Goal: Check status: Check status

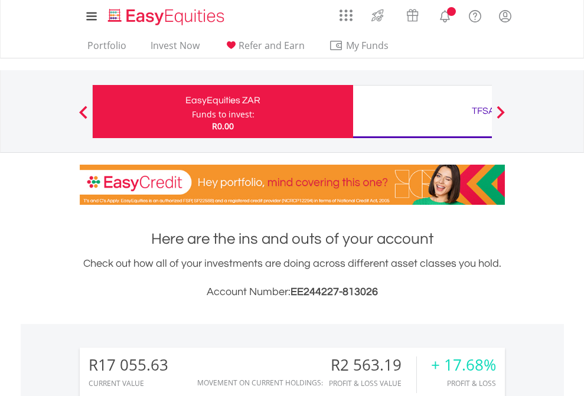
scroll to position [113, 185]
click at [192, 112] on div "Funds to invest:" at bounding box center [223, 115] width 63 height 12
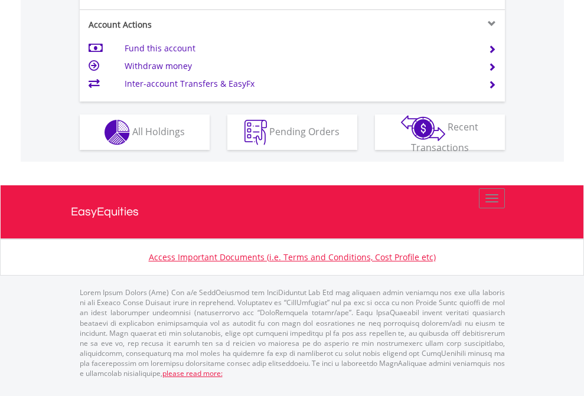
scroll to position [1108, 0]
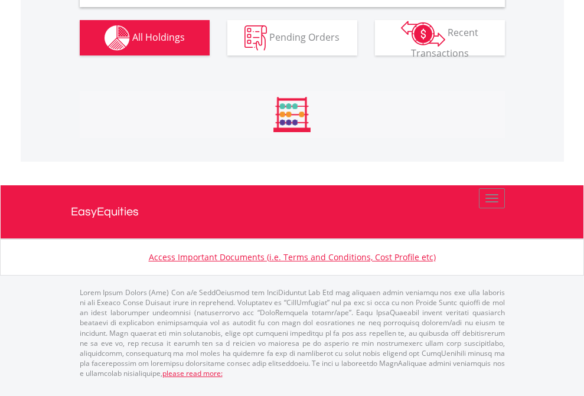
scroll to position [1141, 0]
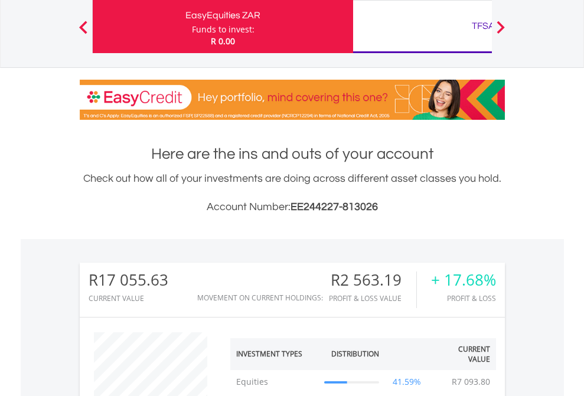
scroll to position [113, 185]
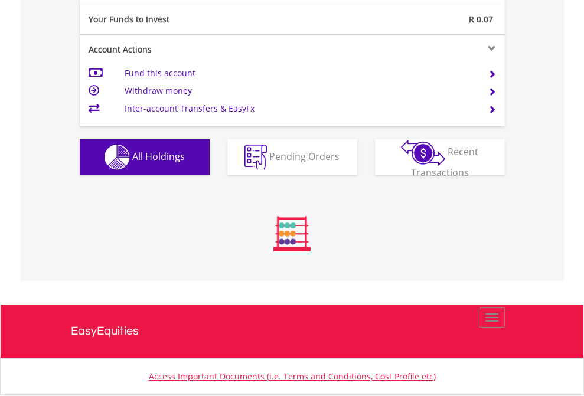
scroll to position [1313, 0]
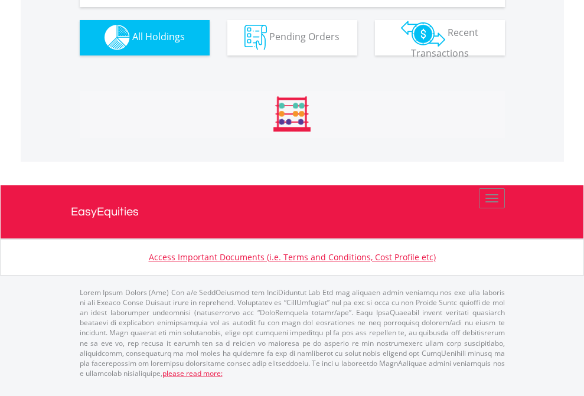
scroll to position [1169, 0]
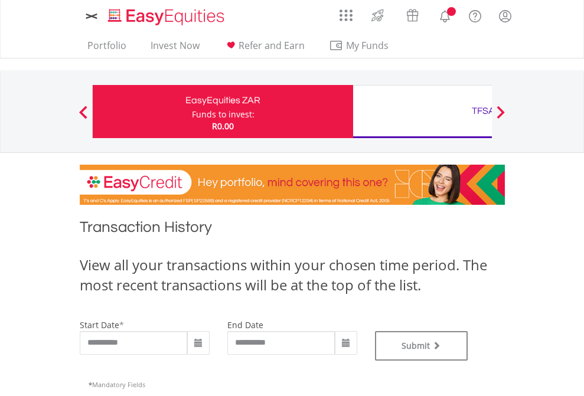
type input "**********"
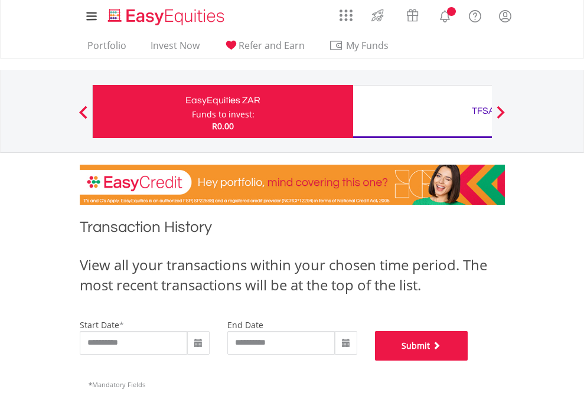
click at [468, 361] on button "Submit" at bounding box center [421, 346] width 93 height 30
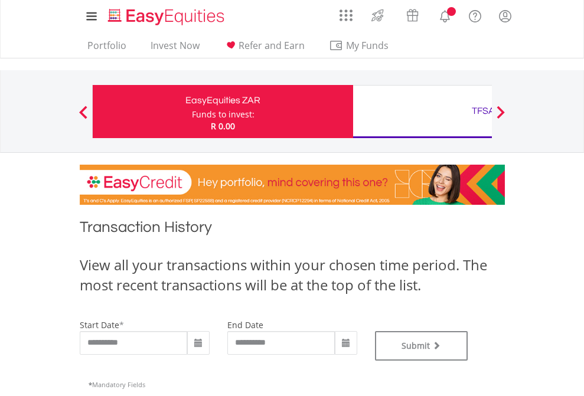
click at [422, 112] on div "TFSA" at bounding box center [483, 111] width 246 height 17
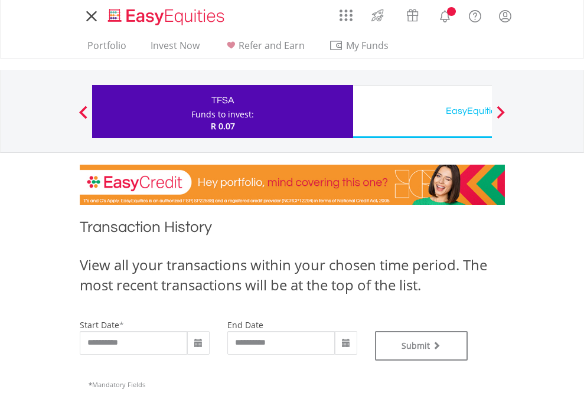
type input "**********"
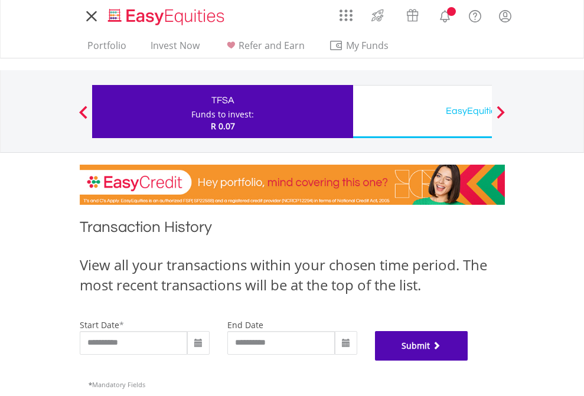
click at [468, 361] on button "Submit" at bounding box center [421, 346] width 93 height 30
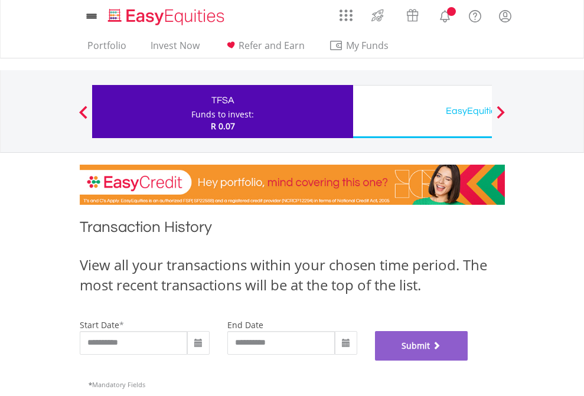
scroll to position [479, 0]
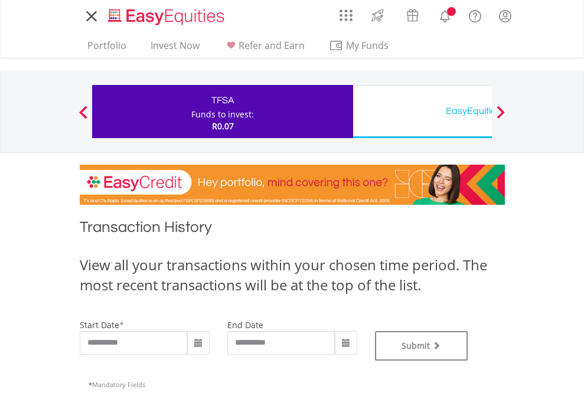
click at [422, 112] on div "EasyEquities USD" at bounding box center [483, 111] width 246 height 17
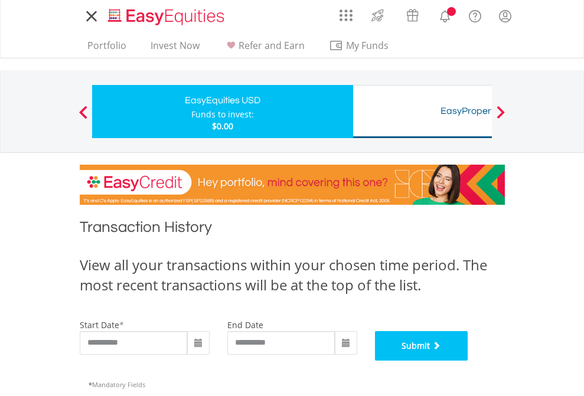
click at [468, 361] on button "Submit" at bounding box center [421, 346] width 93 height 30
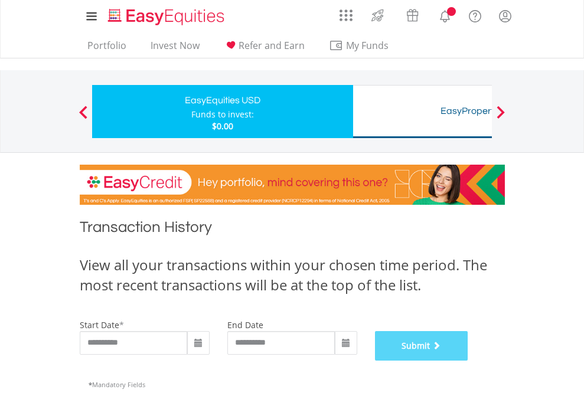
scroll to position [479, 0]
